Goal: Task Accomplishment & Management: Use online tool/utility

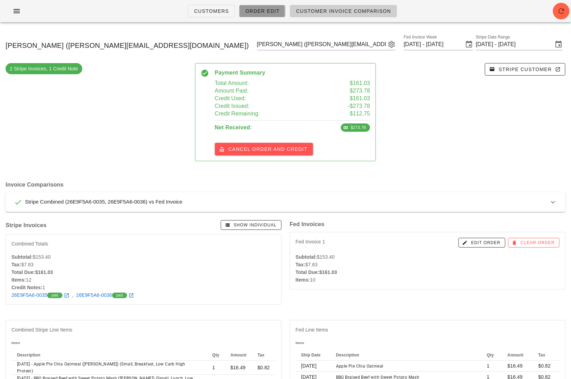
click at [255, 8] on span "Order Edit" at bounding box center [262, 11] width 35 height 6
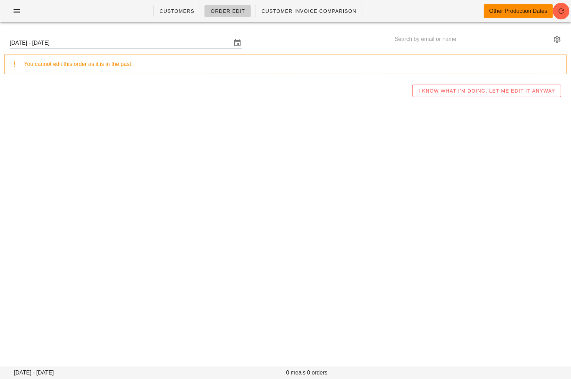
click at [449, 39] on input "text" at bounding box center [472, 39] width 157 height 11
paste input "[DOMAIN_NAME][EMAIL_ADDRESS][DOMAIN_NAME]"
click at [135, 38] on input "[DATE] - [DATE]" at bounding box center [121, 42] width 222 height 11
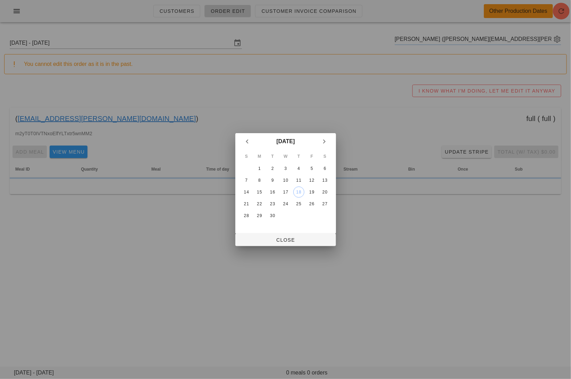
click at [275, 208] on td "23" at bounding box center [272, 203] width 12 height 11
click at [274, 205] on div "23" at bounding box center [272, 204] width 11 height 5
type input "[PERSON_NAME] ([DOMAIN_NAME][EMAIL_ADDRESS][DOMAIN_NAME])"
click at [293, 238] on span "Close" at bounding box center [286, 240] width 90 height 6
type input "[DATE] - [DATE]"
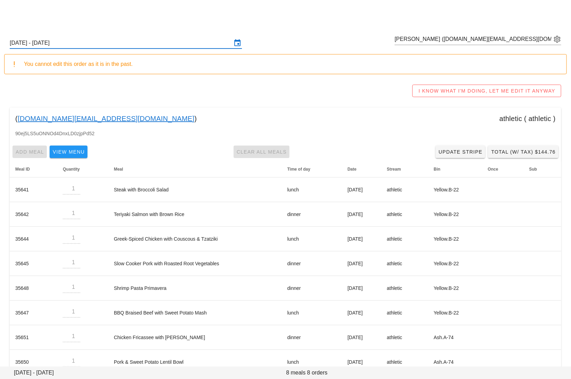
scroll to position [15, 0]
